Goal: Task Accomplishment & Management: Use online tool/utility

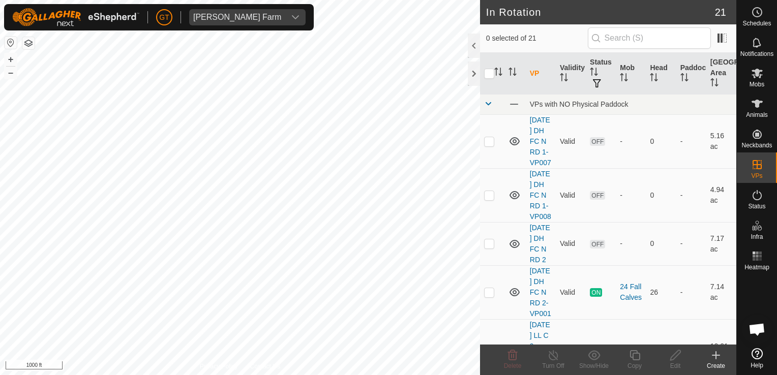
click at [0, 101] on html "[PERSON_NAME] Farm Schedules Notifications Mobs Animals Neckbands VPs Status In…" at bounding box center [388, 187] width 777 height 375
click at [0, 168] on html "[PERSON_NAME] Farm Schedules Notifications Mobs Animals Neckbands VPs Status In…" at bounding box center [388, 187] width 777 height 375
checkbox input "true"
click at [636, 356] on icon at bounding box center [635, 355] width 13 height 12
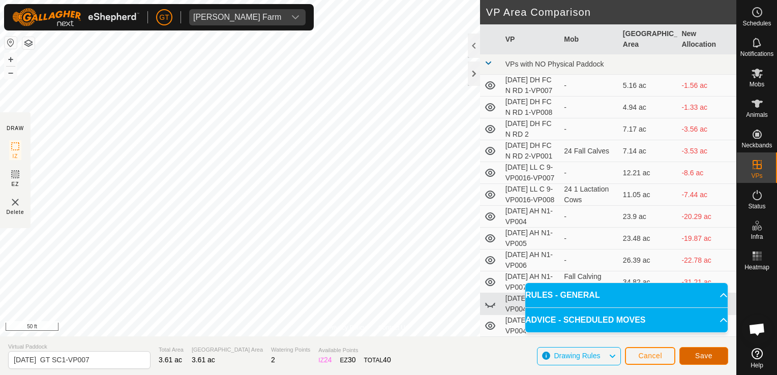
click at [705, 357] on span "Save" at bounding box center [703, 356] width 17 height 8
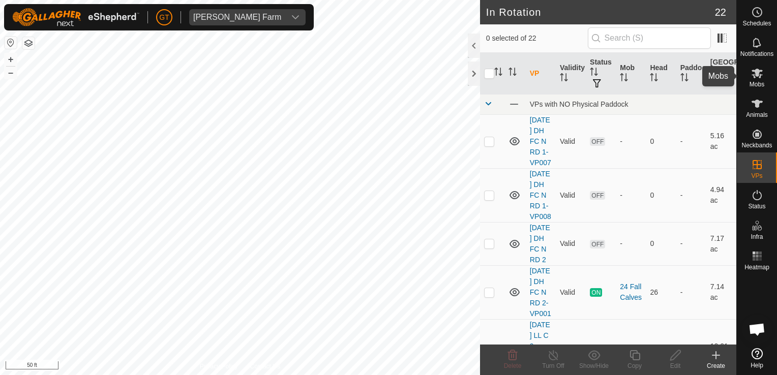
click at [757, 76] on icon at bounding box center [757, 74] width 11 height 10
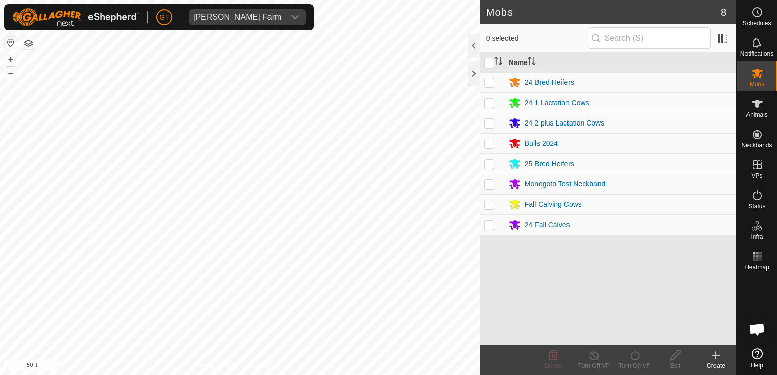
click at [490, 207] on p-checkbox at bounding box center [489, 204] width 10 height 8
checkbox input "false"
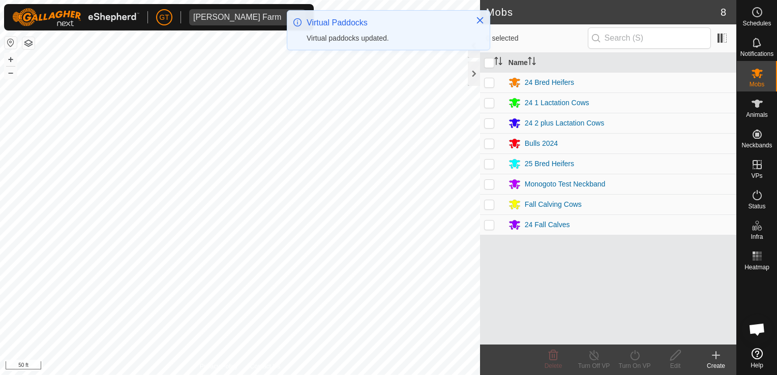
click at [490, 162] on p-checkbox at bounding box center [489, 164] width 10 height 8
checkbox input "true"
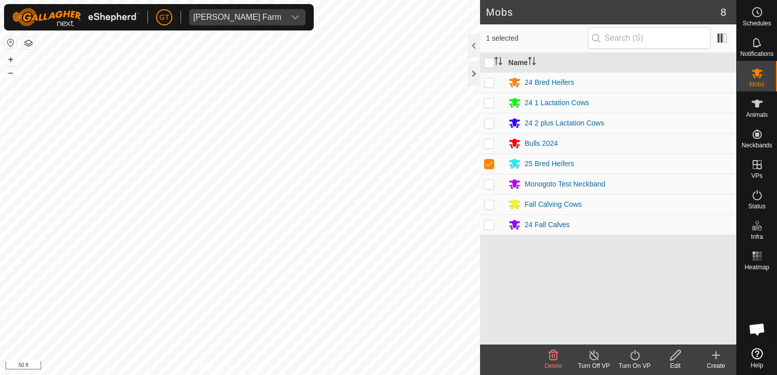
click at [632, 356] on icon at bounding box center [635, 355] width 13 height 12
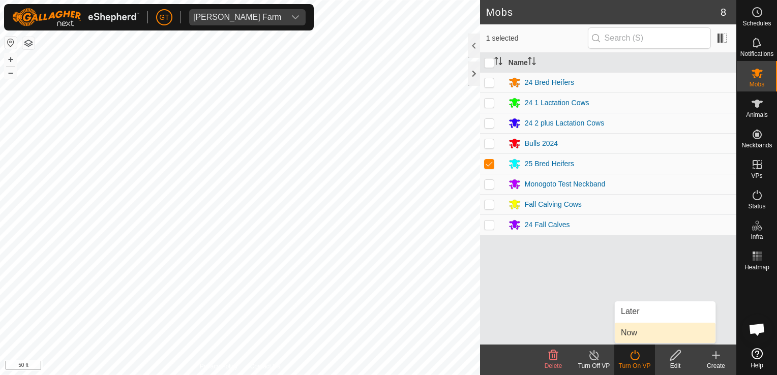
click at [647, 330] on link "Now" at bounding box center [665, 333] width 101 height 20
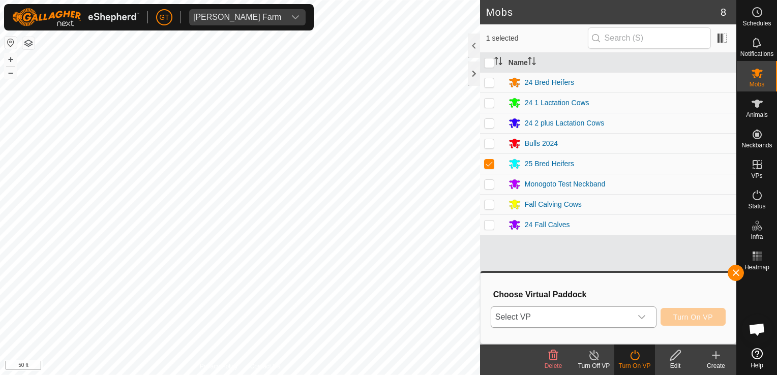
click at [643, 317] on icon "dropdown trigger" at bounding box center [641, 317] width 7 height 4
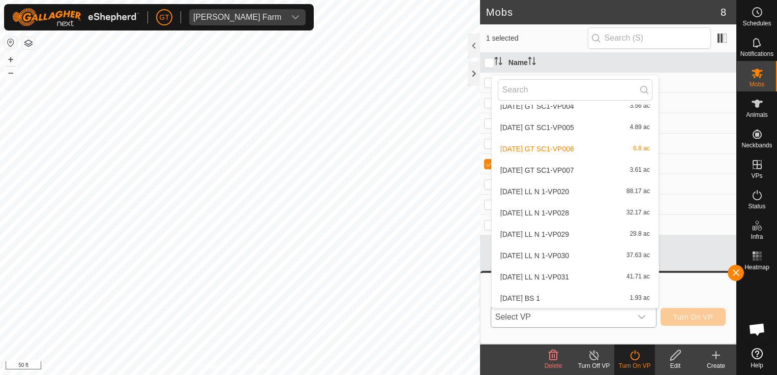
scroll to position [289, 0]
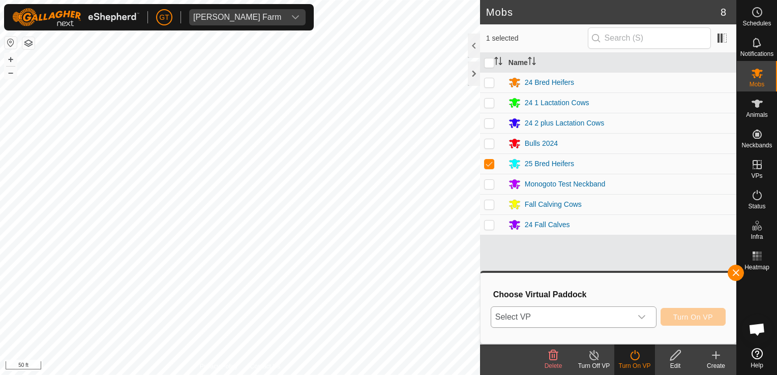
click at [646, 318] on icon "dropdown trigger" at bounding box center [642, 317] width 8 height 8
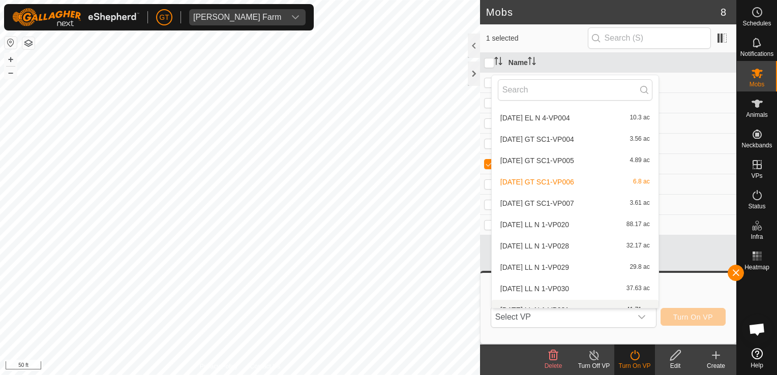
scroll to position [238, 0]
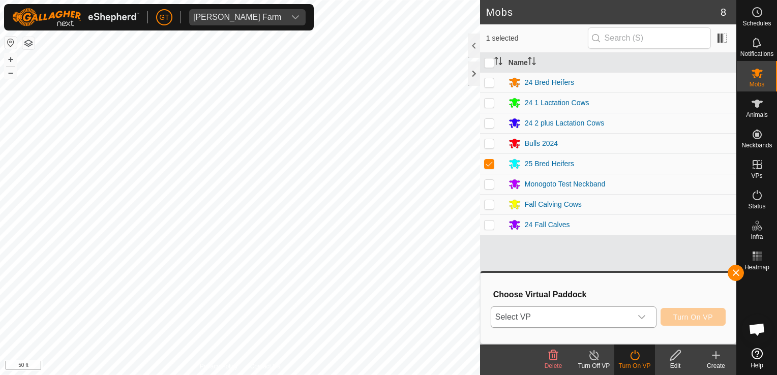
click at [645, 315] on icon "dropdown trigger" at bounding box center [642, 317] width 8 height 8
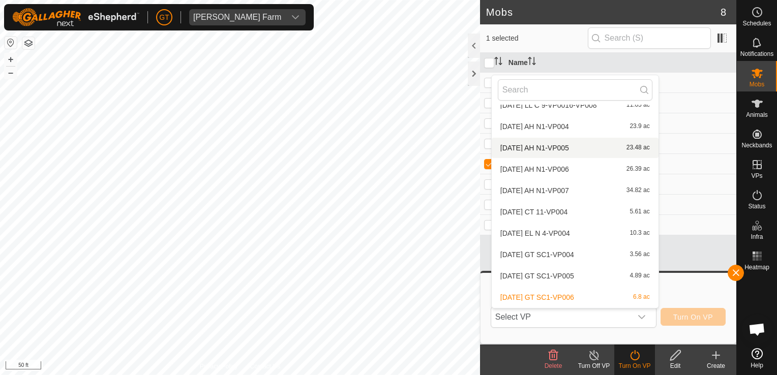
scroll to position [164, 0]
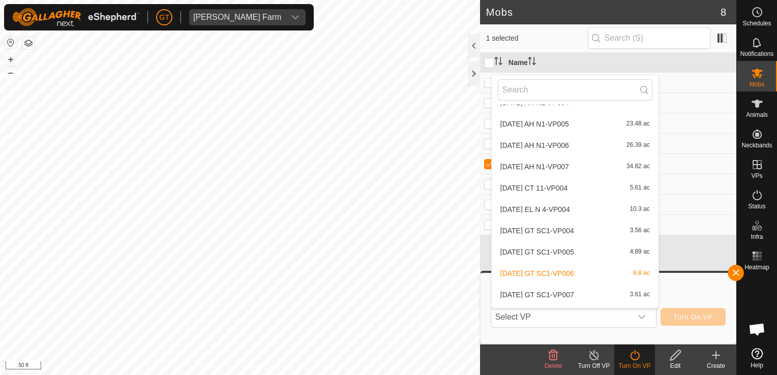
click at [558, 290] on li "[DATE] GT SC1-VP007 3.61 ac" at bounding box center [575, 295] width 167 height 20
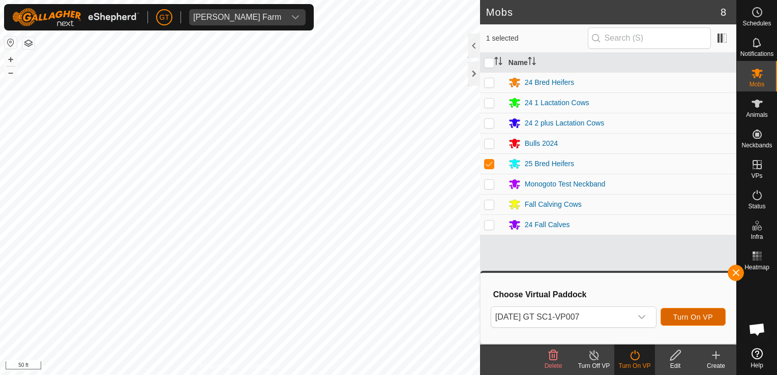
click at [683, 316] on span "Turn On VP" at bounding box center [694, 317] width 40 height 8
